Goal: Find specific page/section: Find specific page/section

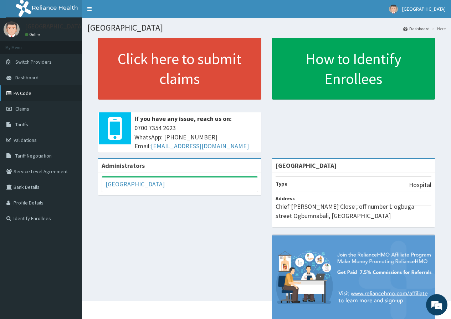
click at [63, 87] on link "PA Code" at bounding box center [41, 93] width 82 height 16
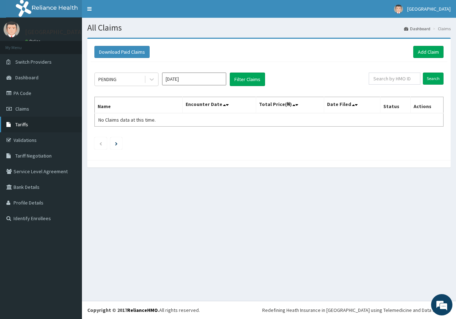
click at [25, 122] on span "Tariffs" at bounding box center [21, 124] width 13 height 6
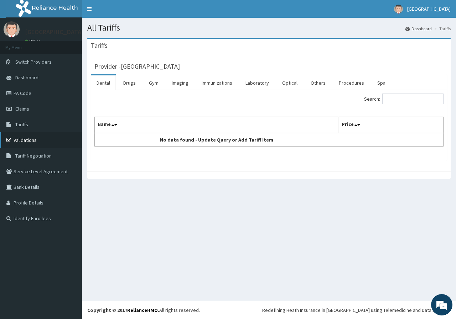
click at [30, 139] on link "Validations" at bounding box center [41, 140] width 82 height 16
